Goal: Task Accomplishment & Management: Complete application form

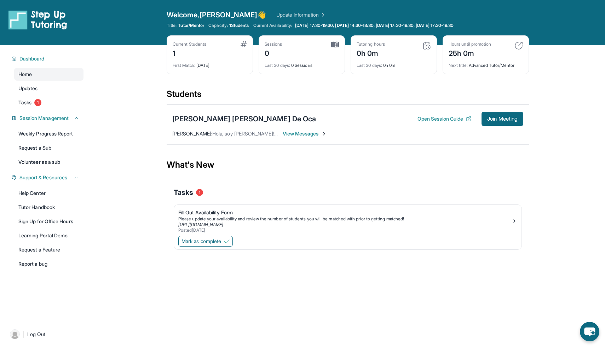
click at [314, 131] on span "View Messages" at bounding box center [305, 133] width 44 height 7
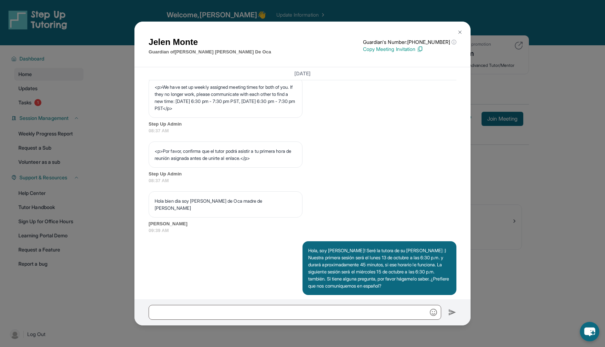
scroll to position [430, 0]
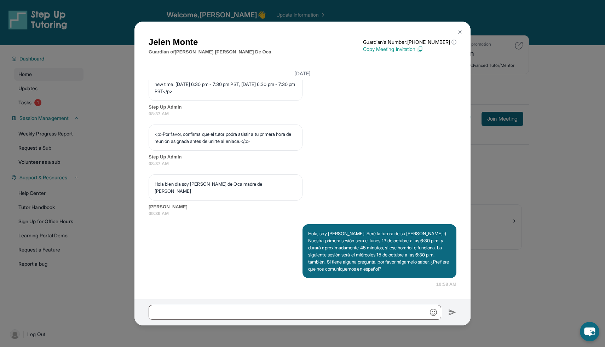
click at [459, 32] on img at bounding box center [460, 32] width 6 height 6
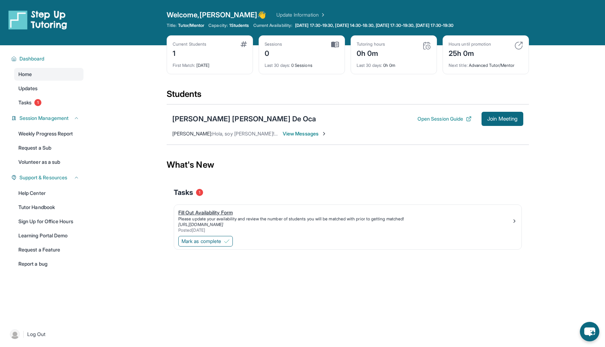
click at [229, 213] on div "Fill Out Availability Form" at bounding box center [344, 212] width 333 height 7
click at [220, 246] on button "Mark as complete" at bounding box center [205, 241] width 54 height 11
click at [513, 219] on img at bounding box center [515, 221] width 6 height 6
click at [221, 240] on span "Mark as complete" at bounding box center [201, 241] width 40 height 7
click at [52, 104] on link "Tasks 1" at bounding box center [48, 102] width 69 height 13
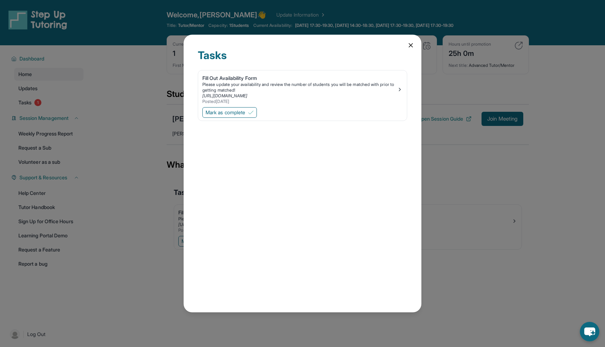
click at [406, 46] on div "Tasks Fill Out Availability Form Please update your availability and review the…" at bounding box center [303, 174] width 238 height 278
click at [412, 45] on icon at bounding box center [410, 45] width 7 height 7
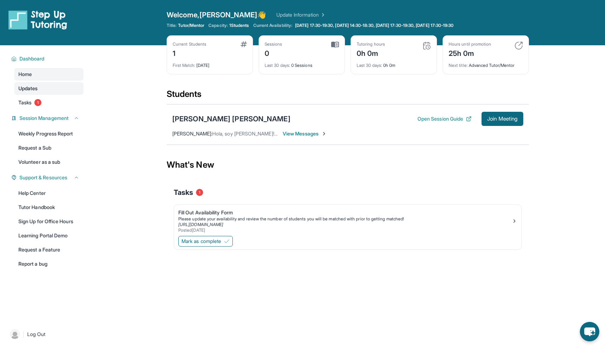
click at [49, 89] on link "Updates" at bounding box center [48, 88] width 69 height 13
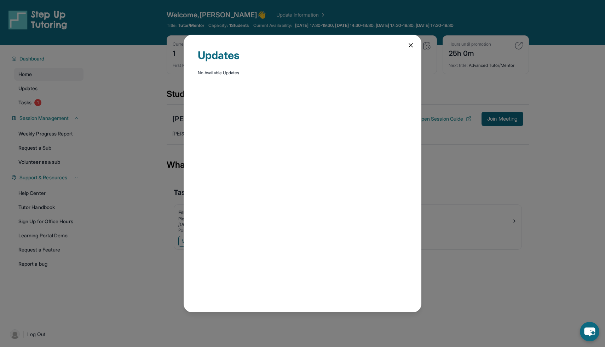
click at [411, 44] on icon at bounding box center [411, 46] width 4 height 4
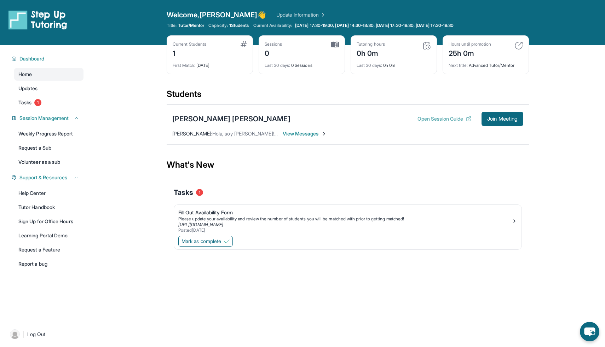
click at [438, 117] on button "Open Session Guide" at bounding box center [444, 118] width 54 height 7
click at [512, 221] on img at bounding box center [515, 221] width 6 height 6
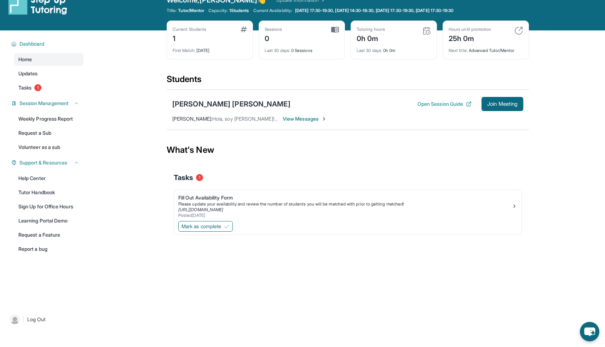
scroll to position [16, 0]
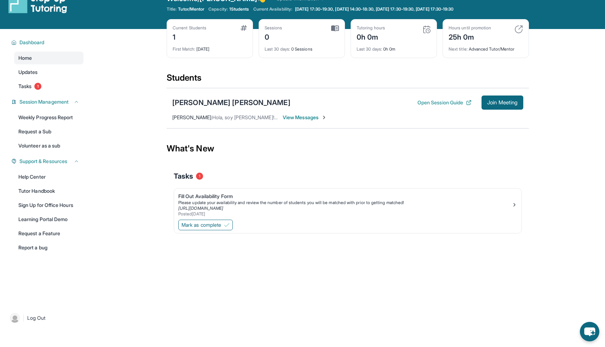
click at [312, 116] on span "View Messages" at bounding box center [305, 117] width 44 height 7
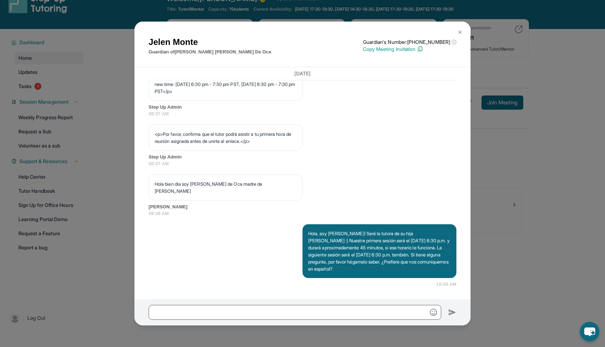
scroll to position [430, 0]
drag, startPoint x: 307, startPoint y: 232, endPoint x: 442, endPoint y: 273, distance: 140.3
click at [442, 273] on div "Hola, soy [PERSON_NAME]! Seré la tutora de su hija [PERSON_NAME] :) Nuestra pri…" at bounding box center [379, 251] width 154 height 54
click at [510, 257] on div "Jelen Monte Guardian of Natalie Victoria Ochoa Monte De Oca Guardian's Number: …" at bounding box center [302, 173] width 605 height 347
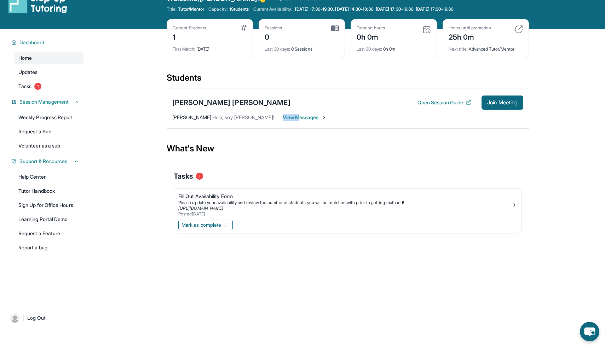
click at [302, 121] on div "Natalie Victoria Ochoa Monte De Oca Open Session Guide Join Meeting Valeria Val…" at bounding box center [348, 108] width 362 height 40
click at [308, 110] on div "Natalie Victoria Ochoa Monte De Oca Open Session Guide Join Meeting Valeria Val…" at bounding box center [348, 108] width 362 height 40
click at [307, 116] on span "View Messages" at bounding box center [305, 117] width 44 height 7
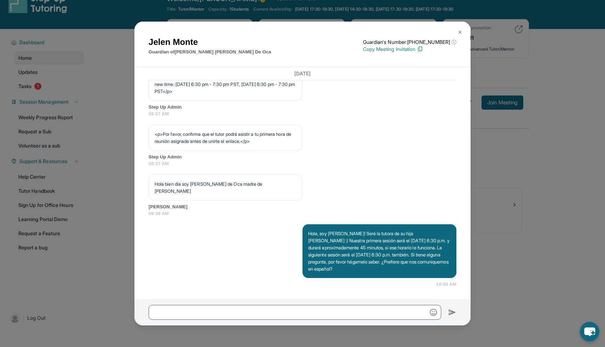
click at [484, 262] on div "Jelen Monte Guardian of Natalie Victoria Ochoa Monte De Oca Guardian's Number: …" at bounding box center [302, 173] width 605 height 347
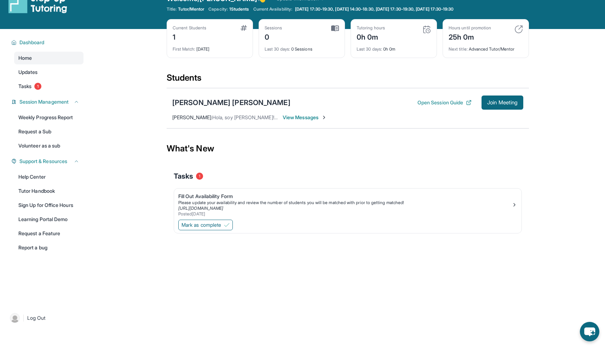
scroll to position [0, 0]
